Goal: Information Seeking & Learning: Learn about a topic

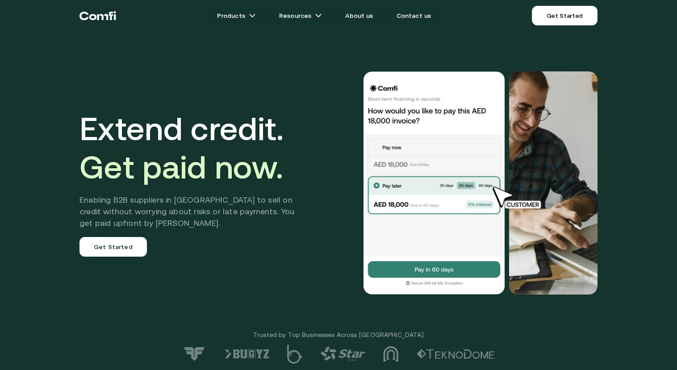
click at [214, 37] on div "Extend credit. Get paid now. Enabling B2B suppliers in MENA to sell on credit w…" at bounding box center [339, 183] width 536 height 295
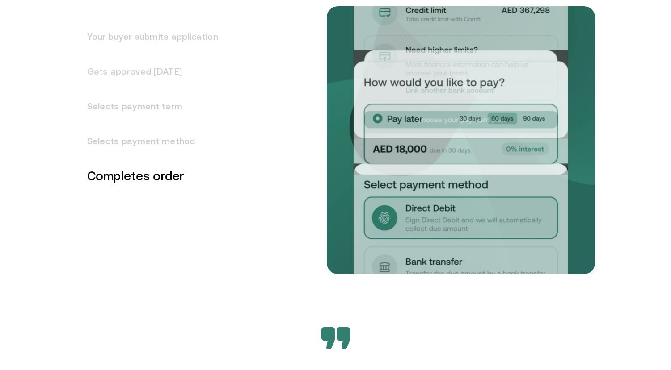
scroll to position [1214, 0]
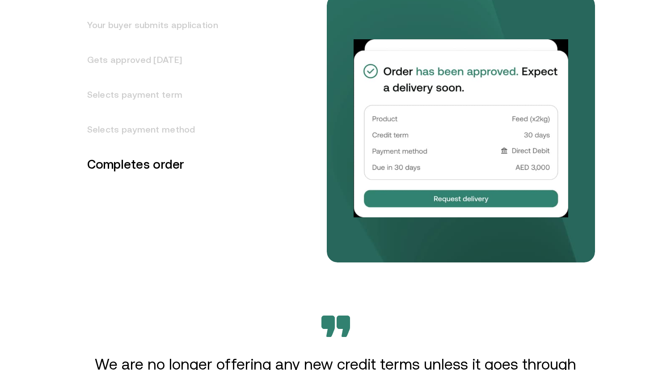
click at [152, 29] on h3 "Your buyer submits application" at bounding box center [147, 25] width 142 height 35
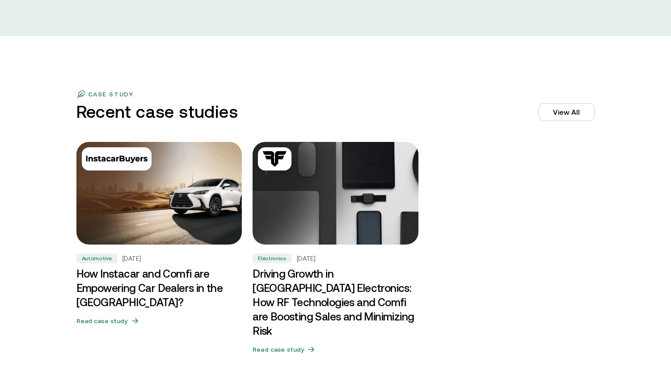
scroll to position [2671, 0]
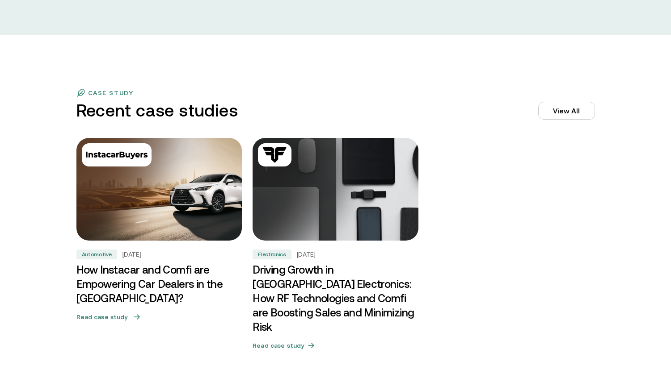
click at [158, 187] on img at bounding box center [159, 190] width 174 height 108
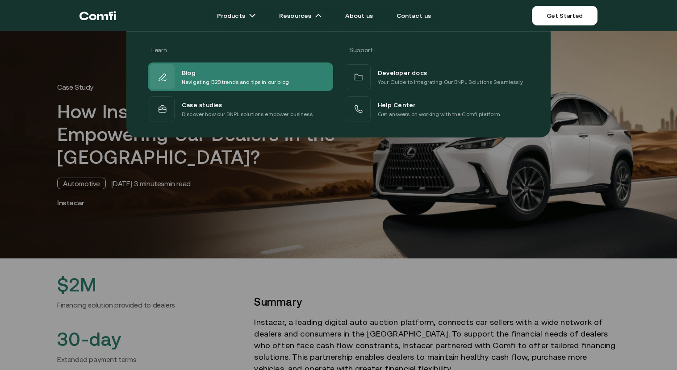
click at [243, 74] on div "Blog" at bounding box center [235, 72] width 107 height 11
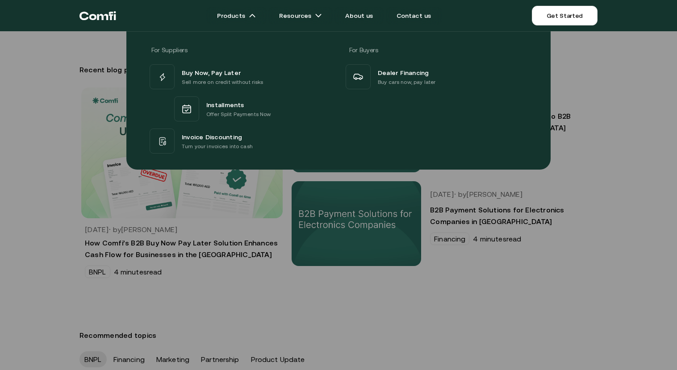
click at [174, 264] on div at bounding box center [338, 216] width 677 height 370
